Goal: Information Seeking & Learning: Learn about a topic

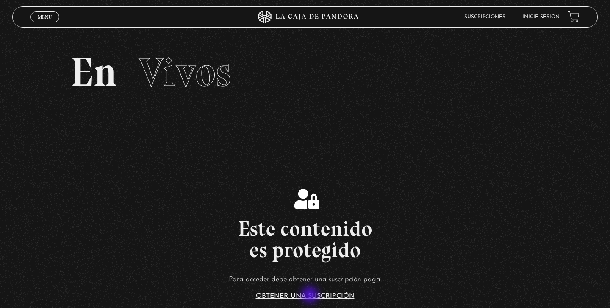
click at [311, 295] on link "Obtener una suscripción" at bounding box center [305, 295] width 99 height 7
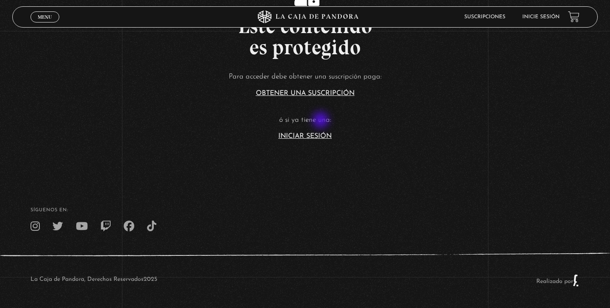
scroll to position [202, 0]
click at [321, 134] on link "Iniciar Sesión" at bounding box center [304, 136] width 53 height 7
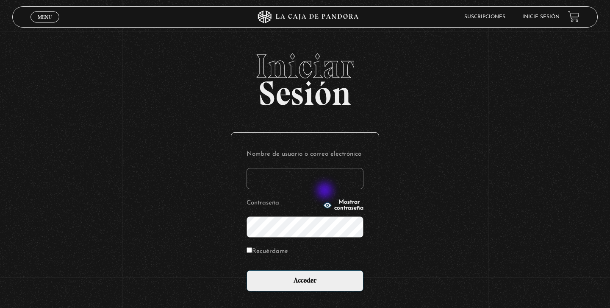
type input "[EMAIL_ADDRESS][DOMAIN_NAME]"
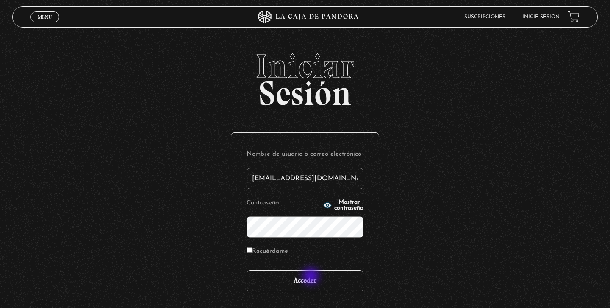
click at [312, 277] on input "Acceder" at bounding box center [305, 280] width 117 height 21
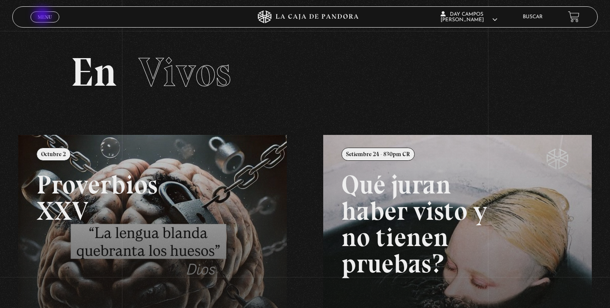
click at [43, 17] on span "Menu" at bounding box center [45, 16] width 14 height 5
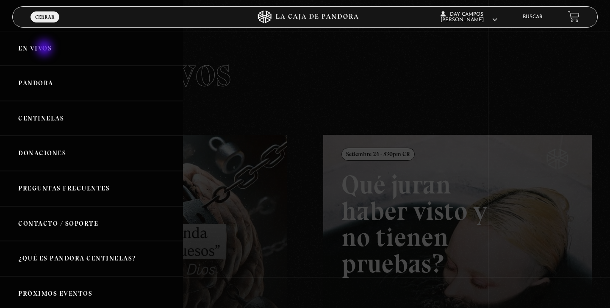
click at [45, 49] on link "En vivos" at bounding box center [91, 48] width 183 height 35
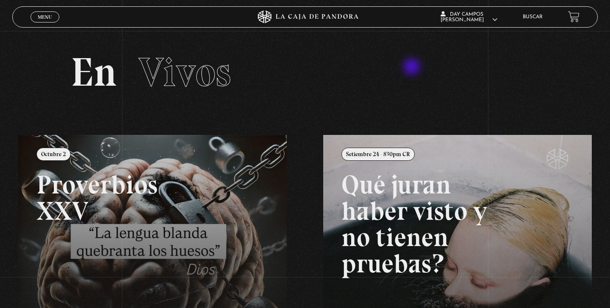
click at [413, 68] on h2 "En Vivos" at bounding box center [305, 72] width 468 height 40
click at [38, 19] on span "Menu" at bounding box center [45, 16] width 14 height 5
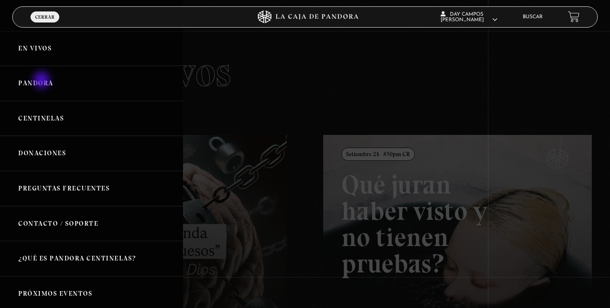
click at [42, 81] on link "Pandora" at bounding box center [91, 83] width 183 height 35
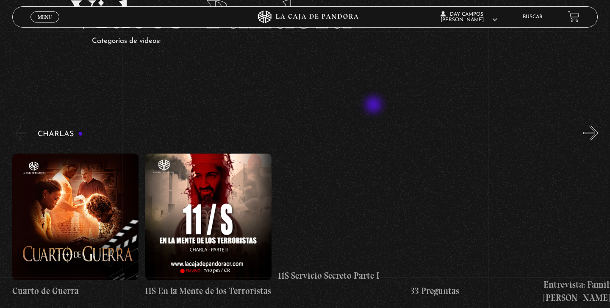
scroll to position [55, 0]
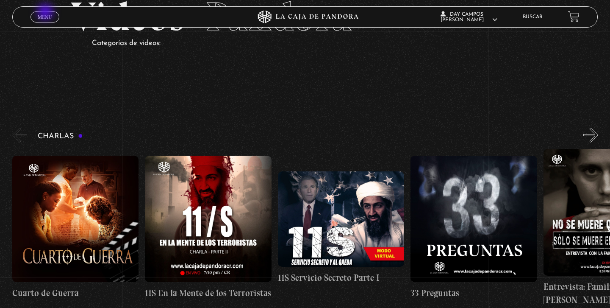
click at [46, 13] on link "Menu Cerrar" at bounding box center [44, 16] width 29 height 11
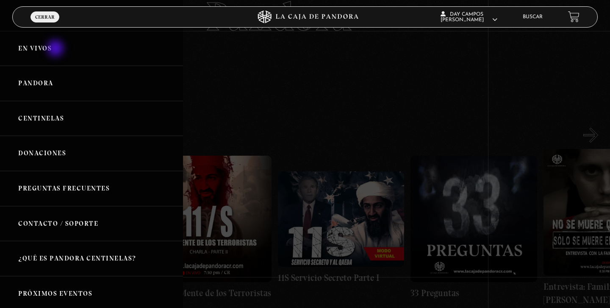
drag, startPoint x: 56, startPoint y: 49, endPoint x: 56, endPoint y: 43, distance: 5.9
click at [56, 49] on link "En vivos" at bounding box center [91, 48] width 183 height 35
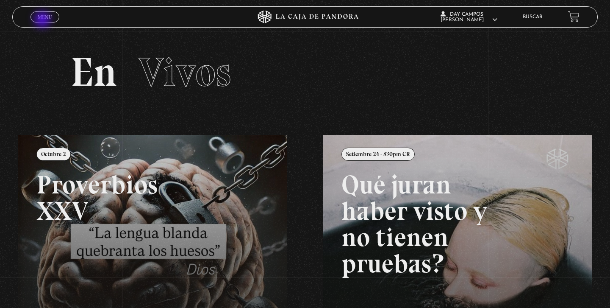
click at [43, 20] on link "Menu Cerrar" at bounding box center [44, 16] width 29 height 11
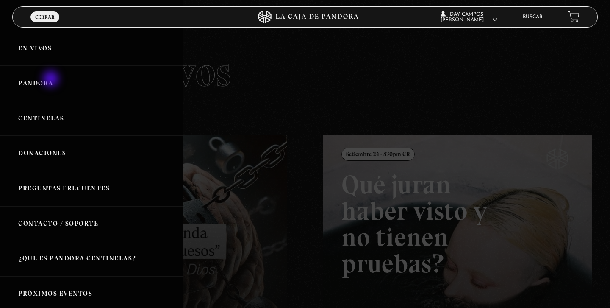
click at [52, 80] on link "Pandora" at bounding box center [91, 83] width 183 height 35
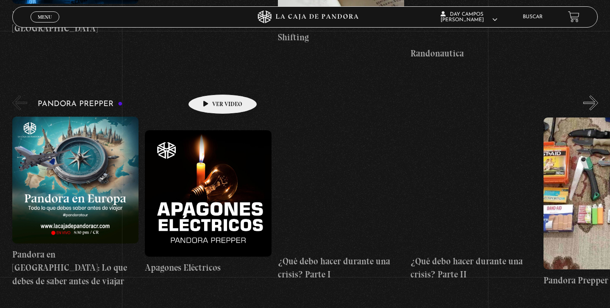
scroll to position [2204, 0]
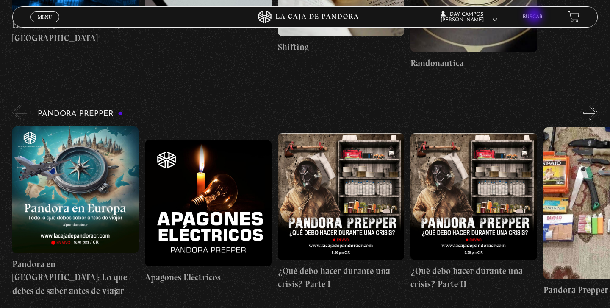
click at [534, 16] on link "Buscar" at bounding box center [533, 16] width 20 height 5
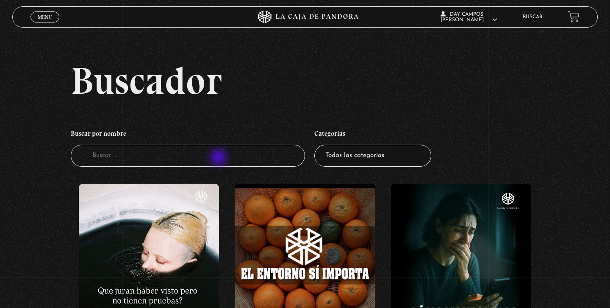
click at [219, 158] on input "Buscador" at bounding box center [188, 155] width 234 height 22
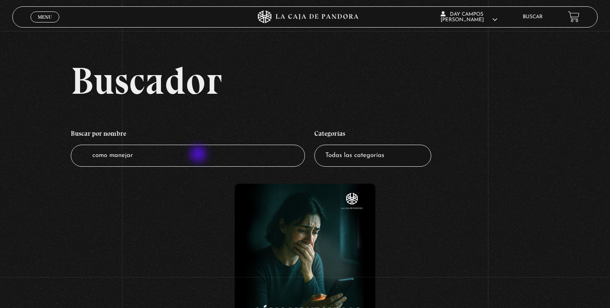
click at [199, 155] on input "como manejar" at bounding box center [188, 155] width 234 height 22
type input "c"
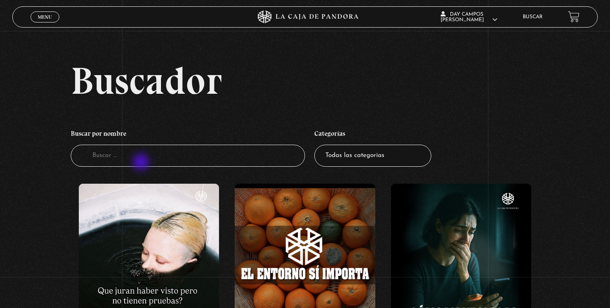
click at [142, 163] on input "Buscador" at bounding box center [188, 155] width 234 height 22
type input "regreso"
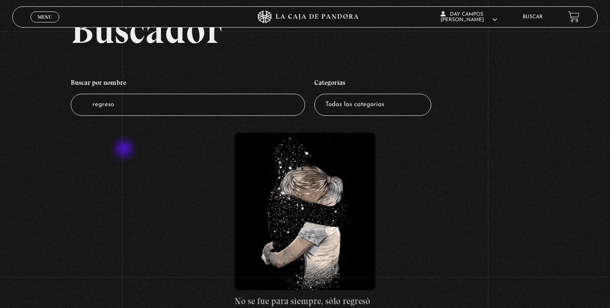
scroll to position [44, 0]
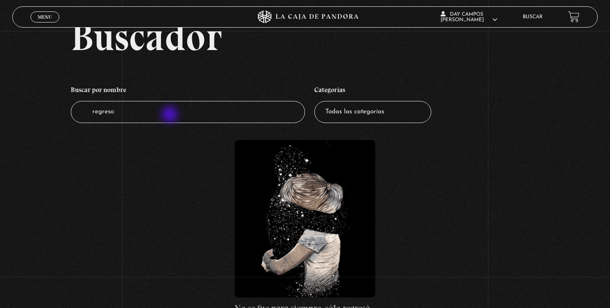
click at [169, 111] on input "regreso" at bounding box center [188, 112] width 234 height 22
type input "regreso pandor"
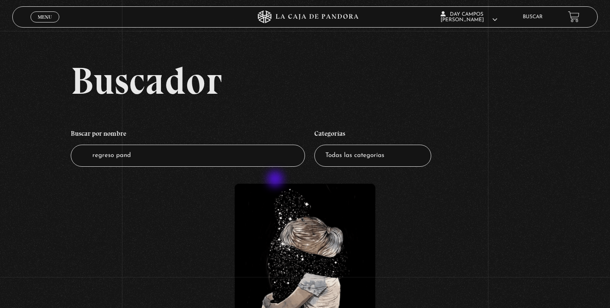
scroll to position [3, 0]
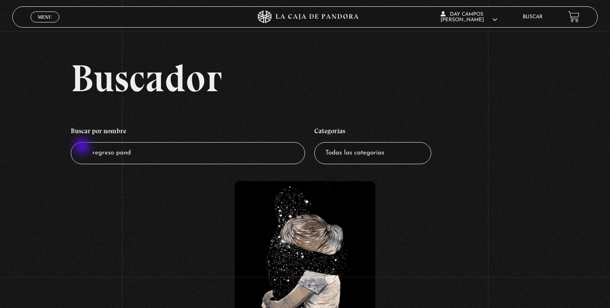
drag, startPoint x: 155, startPoint y: 148, endPoint x: 39, endPoint y: 149, distance: 116.5
click at [39, 149] on div "Buscador Buscar por nombre Buscador regreso pand Categorías Todas las categoría…" at bounding box center [305, 222] width 610 height 327
type input "conversatorio"
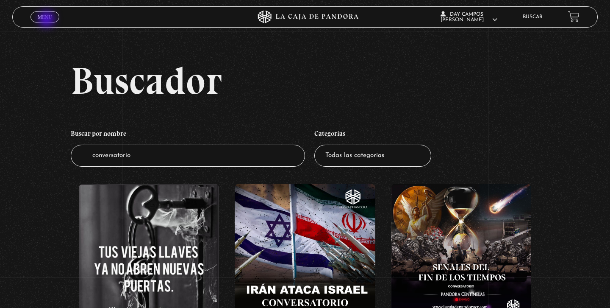
click at [47, 18] on span "Menu" at bounding box center [45, 16] width 14 height 5
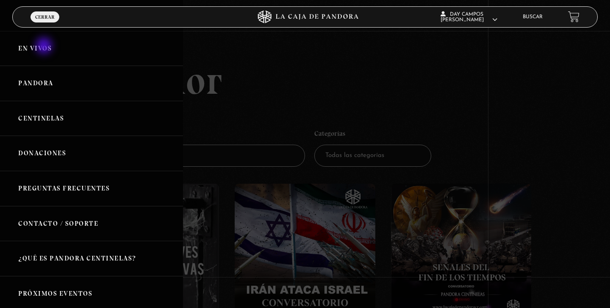
click at [45, 47] on link "En vivos" at bounding box center [91, 48] width 183 height 35
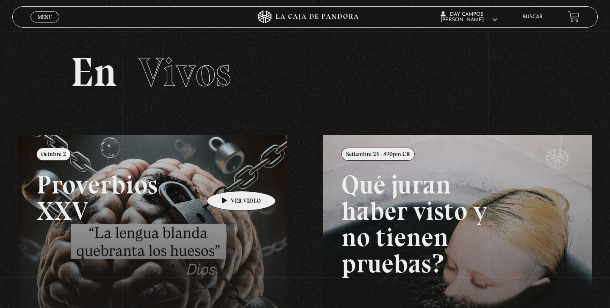
scroll to position [0, 0]
click at [50, 21] on link "Menu Cerrar" at bounding box center [44, 16] width 29 height 11
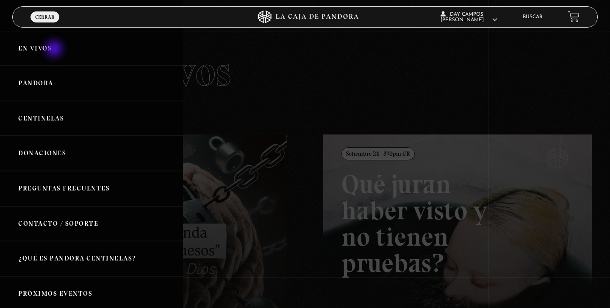
click at [55, 50] on link "En vivos" at bounding box center [91, 48] width 183 height 35
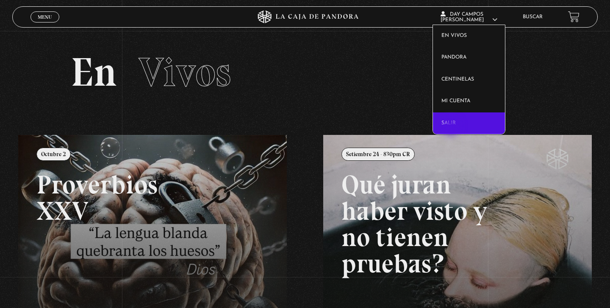
click at [452, 127] on link "Salir" at bounding box center [469, 123] width 72 height 22
